Goal: Find specific page/section: Find specific page/section

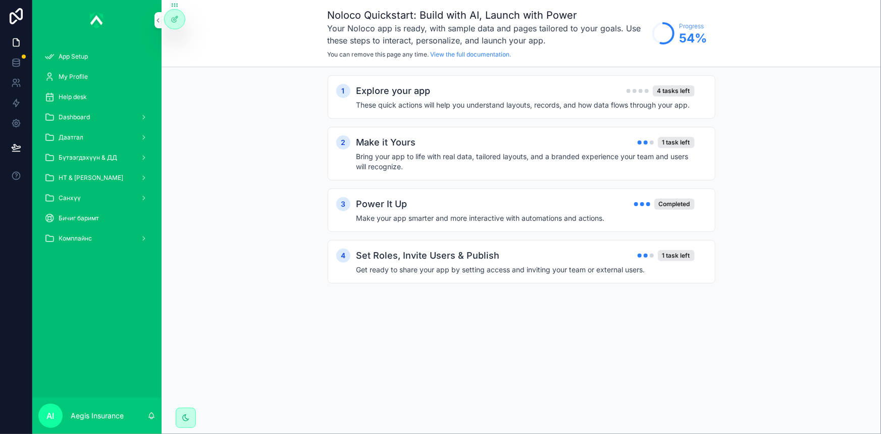
click at [123, 119] on div "Dashboard" at bounding box center [96, 117] width 105 height 16
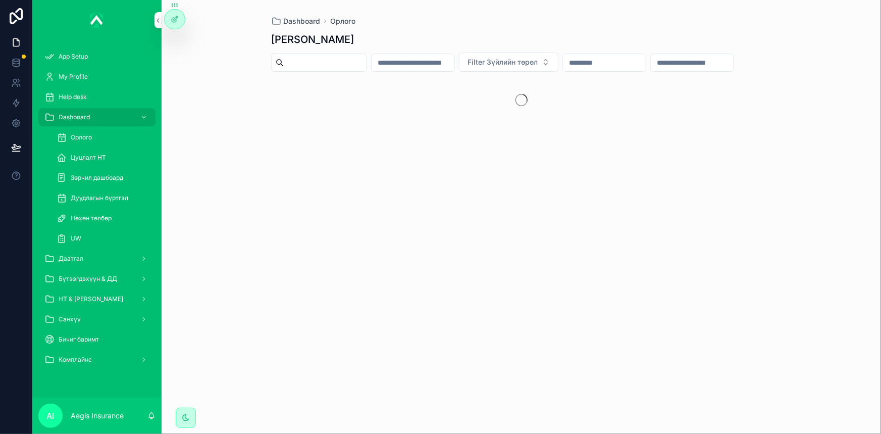
click at [113, 218] on div "Нөхөн төлбөр" at bounding box center [103, 218] width 93 height 16
